Goal: Information Seeking & Learning: Learn about a topic

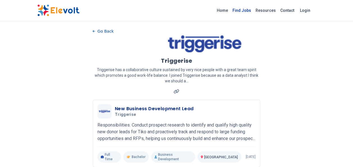
click at [245, 11] on link "Find Jobs" at bounding box center [242, 10] width 23 height 9
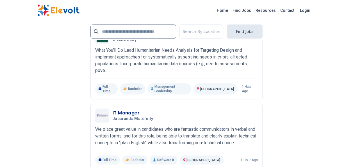
scroll to position [1198, 0]
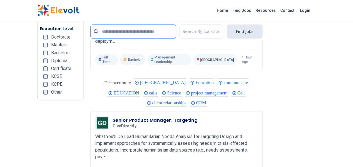
click at [142, 29] on input "text" at bounding box center [134, 31] width 86 height 14
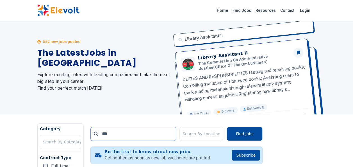
scroll to position [0, 0]
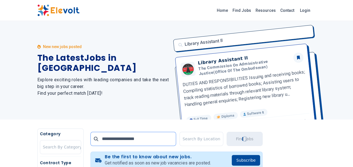
type input "**********"
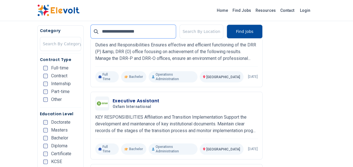
scroll to position [247, 0]
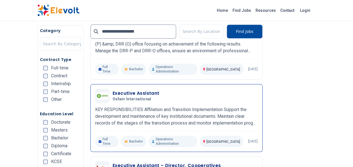
click at [126, 90] on h3 "Executive Assistant" at bounding box center [136, 93] width 47 height 7
